Goal: Task Accomplishment & Management: Use online tool/utility

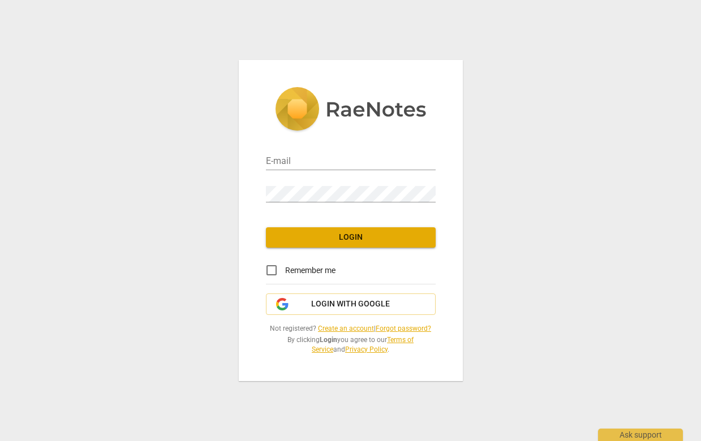
click at [335, 151] on div "E-mail" at bounding box center [351, 157] width 170 height 25
click at [338, 163] on input "email" at bounding box center [351, 162] width 170 height 16
type input "jfrnndsd@memphis.edu"
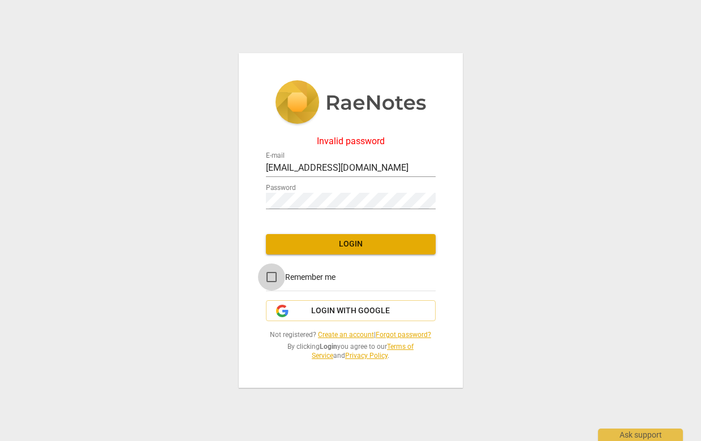
click at [268, 275] on input "Remember me" at bounding box center [271, 277] width 27 height 27
checkbox input "true"
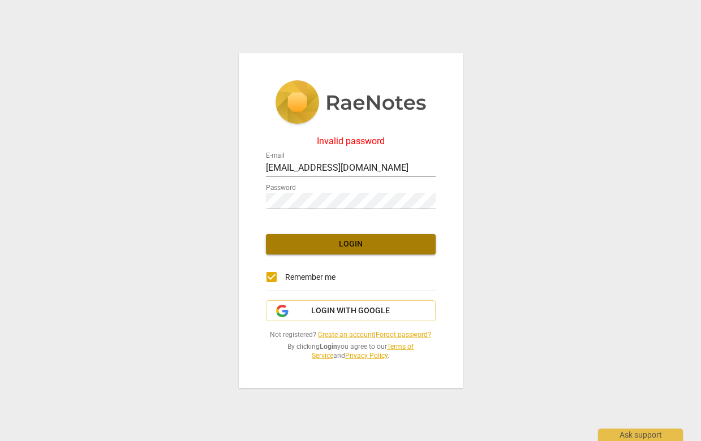
click at [291, 240] on span "Login" at bounding box center [351, 244] width 152 height 11
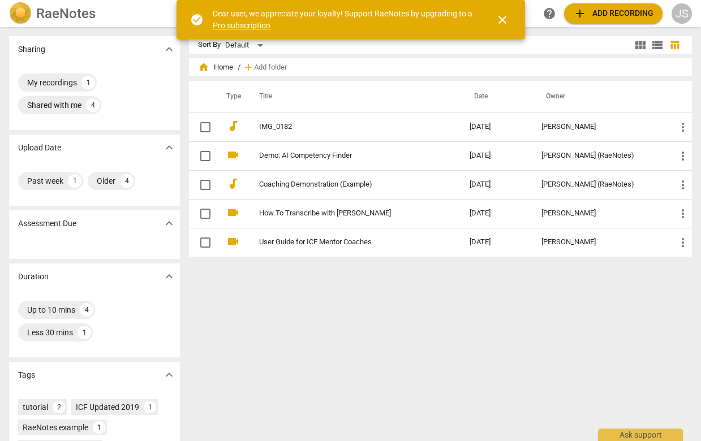
click at [621, 8] on span "add Add recording" at bounding box center [613, 14] width 80 height 14
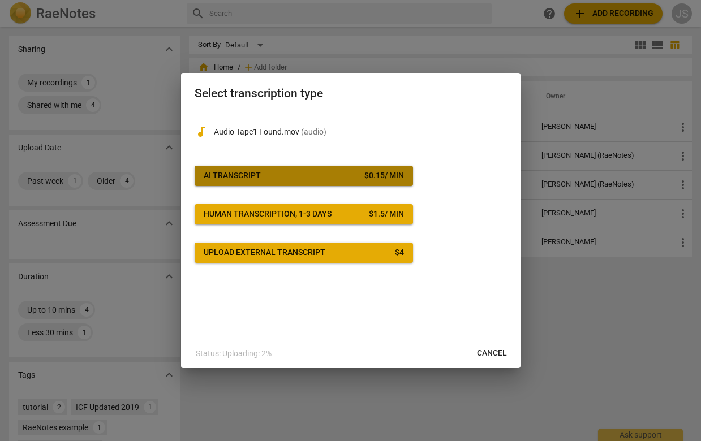
click at [320, 179] on span "AI Transcript $ 0.15 / min" at bounding box center [304, 175] width 200 height 11
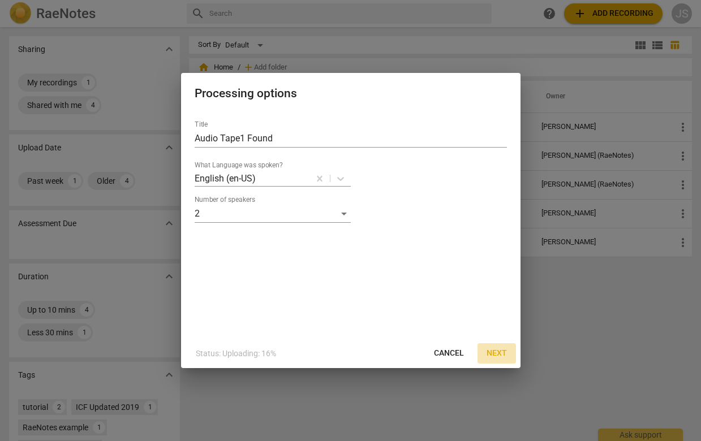
click at [503, 354] on span "Next" at bounding box center [496, 353] width 20 height 11
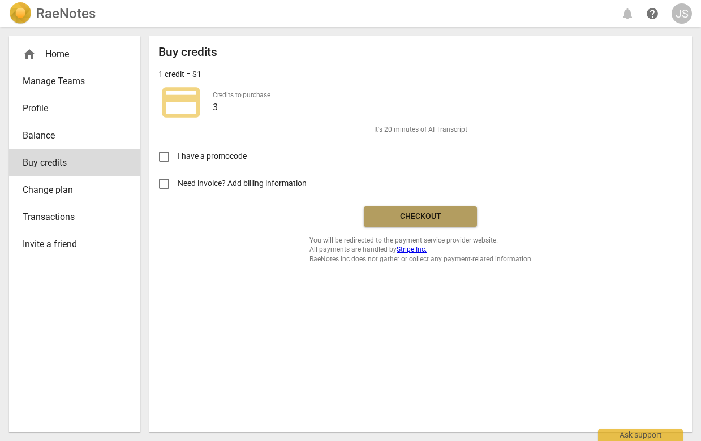
click at [430, 219] on span "Checkout" at bounding box center [420, 216] width 95 height 11
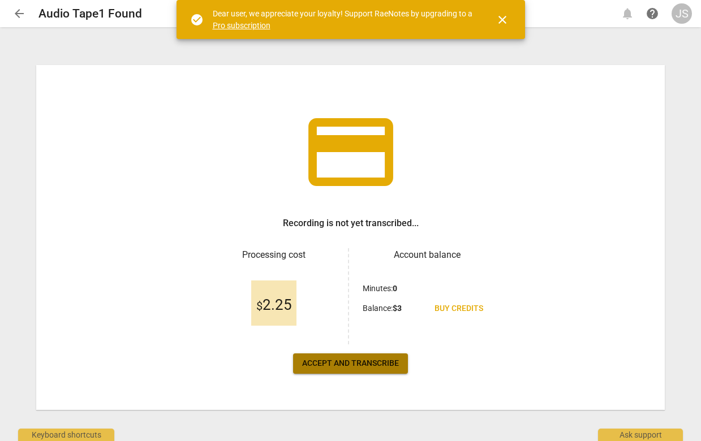
click at [364, 364] on span "Accept and transcribe" at bounding box center [350, 363] width 97 height 11
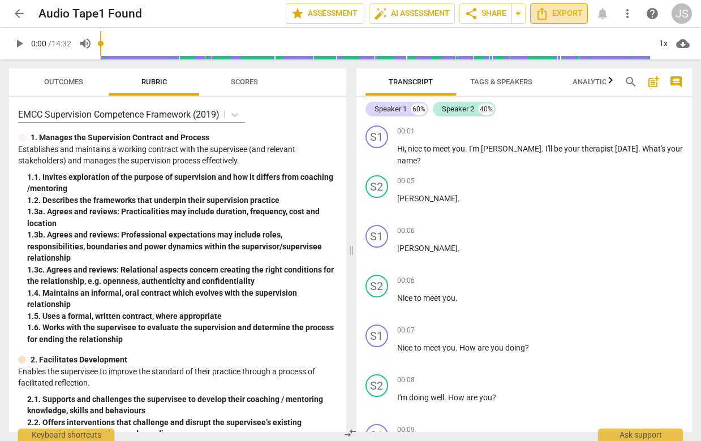
click at [566, 14] on span "Export" at bounding box center [559, 14] width 48 height 14
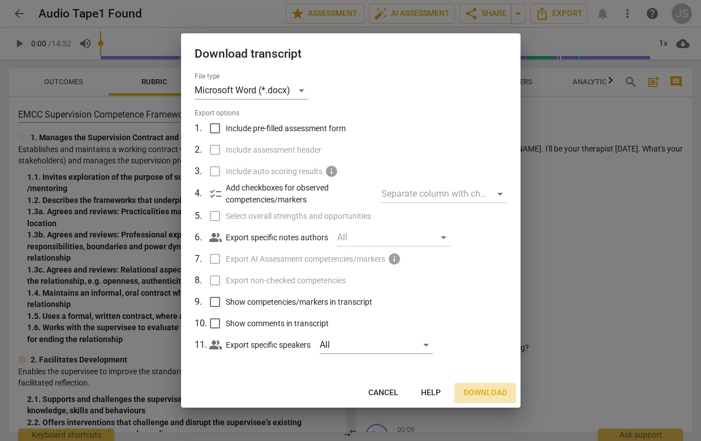
click at [498, 391] on span "Download" at bounding box center [485, 392] width 44 height 11
